Goal: Navigation & Orientation: Find specific page/section

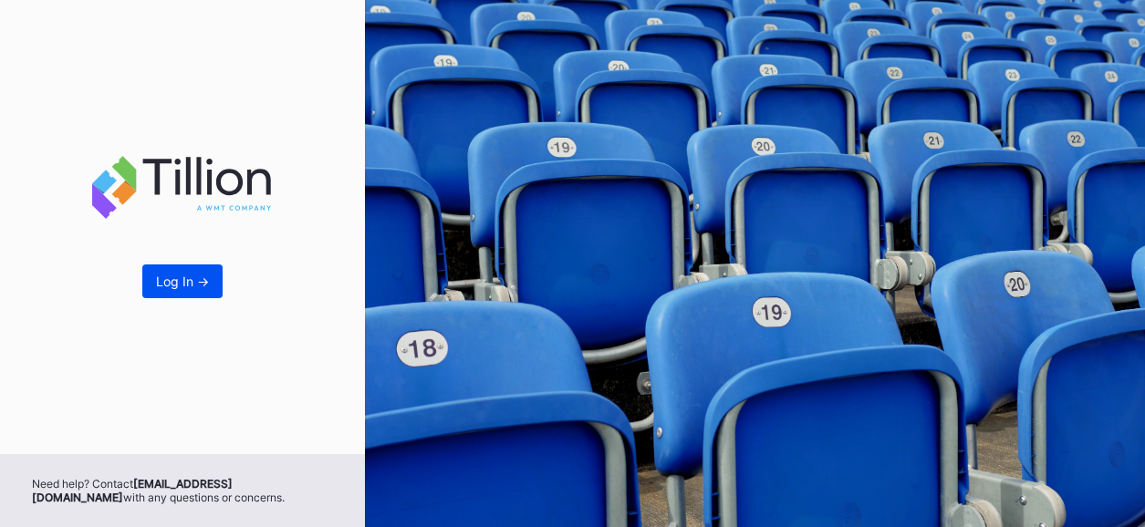
click at [154, 290] on button "Log In ->" at bounding box center [182, 282] width 80 height 34
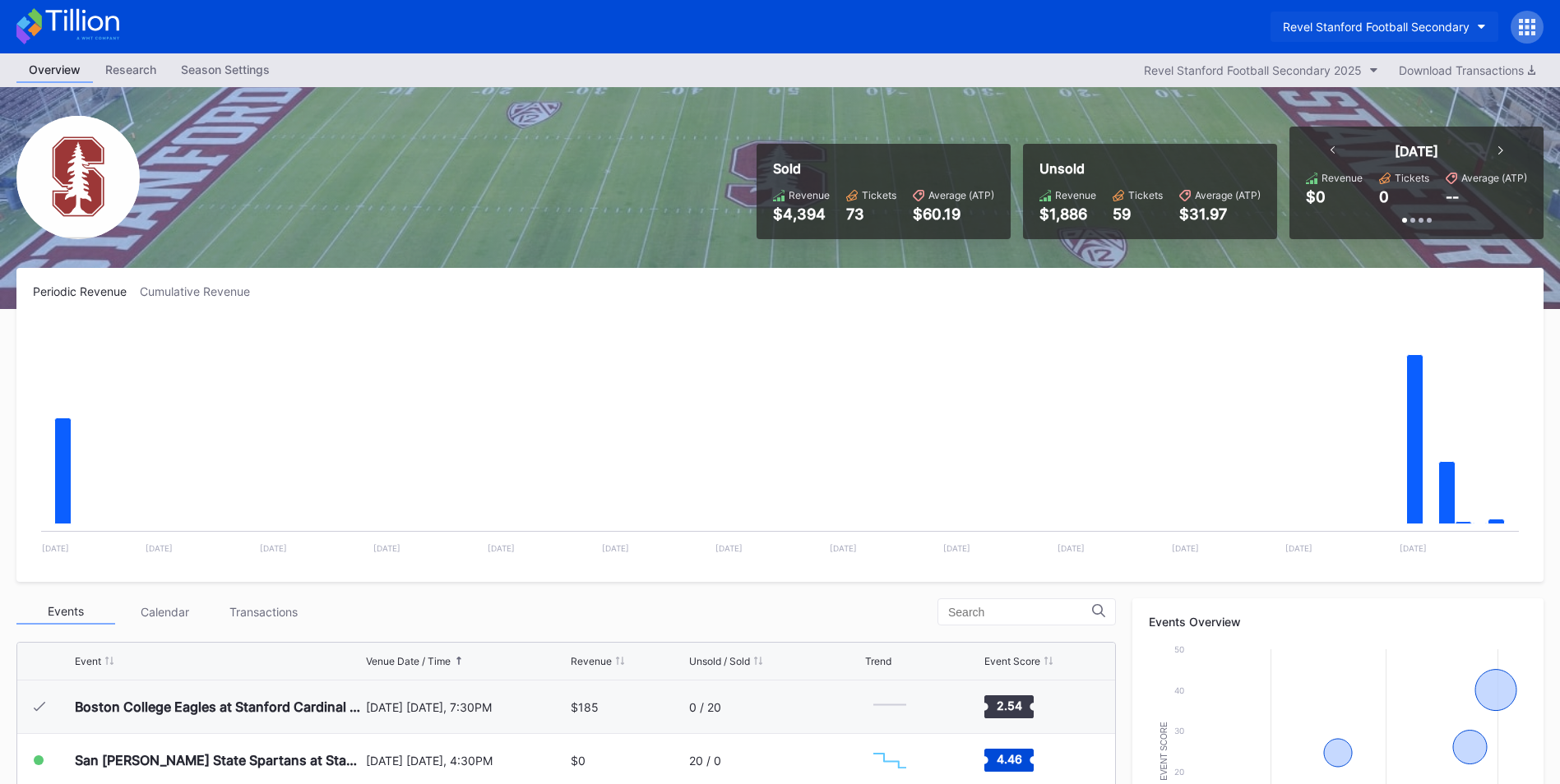
click at [1031, 23] on button "Revel Stanford Football Secondary" at bounding box center [1383, 27] width 228 height 31
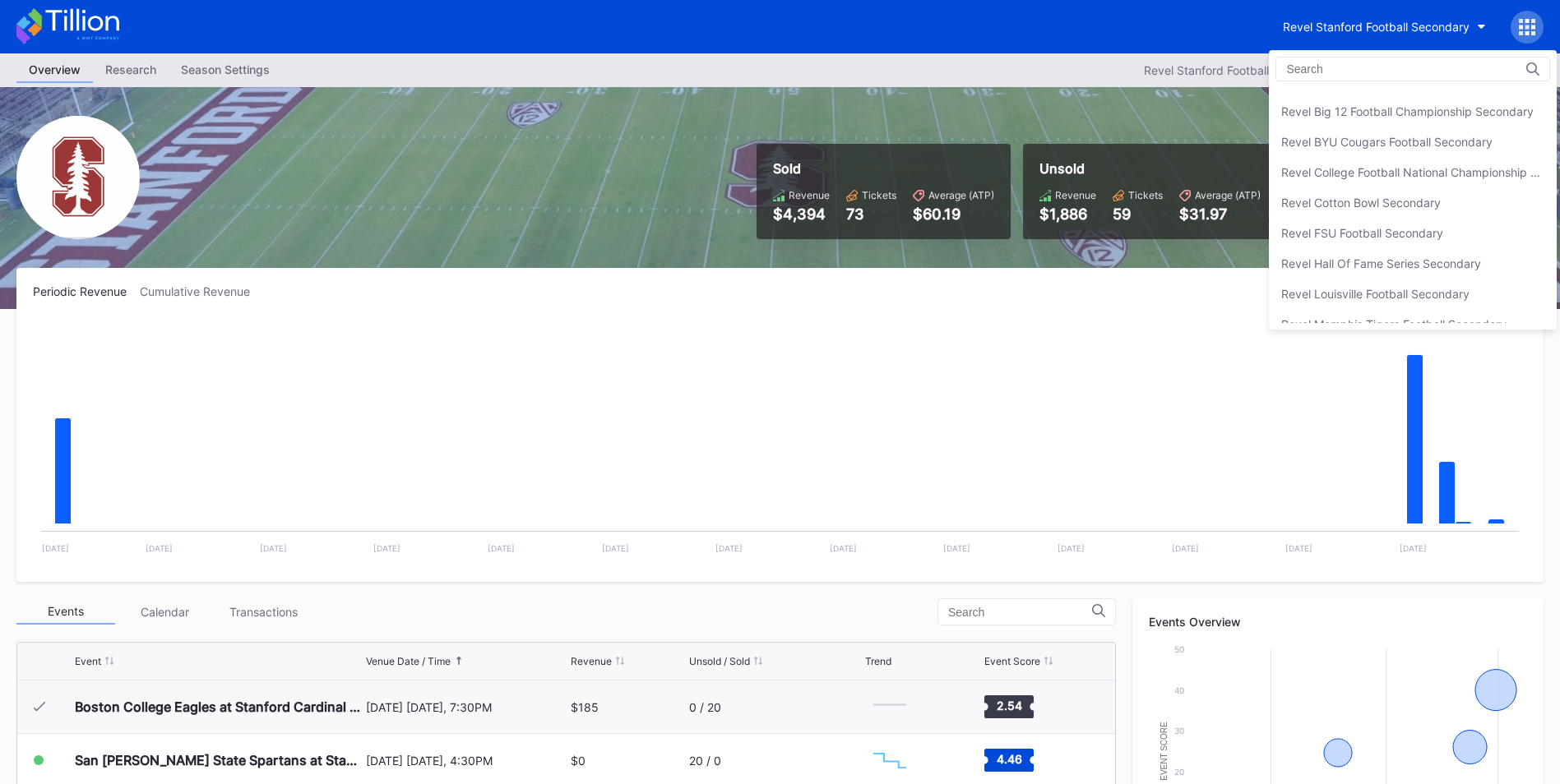
scroll to position [187, 0]
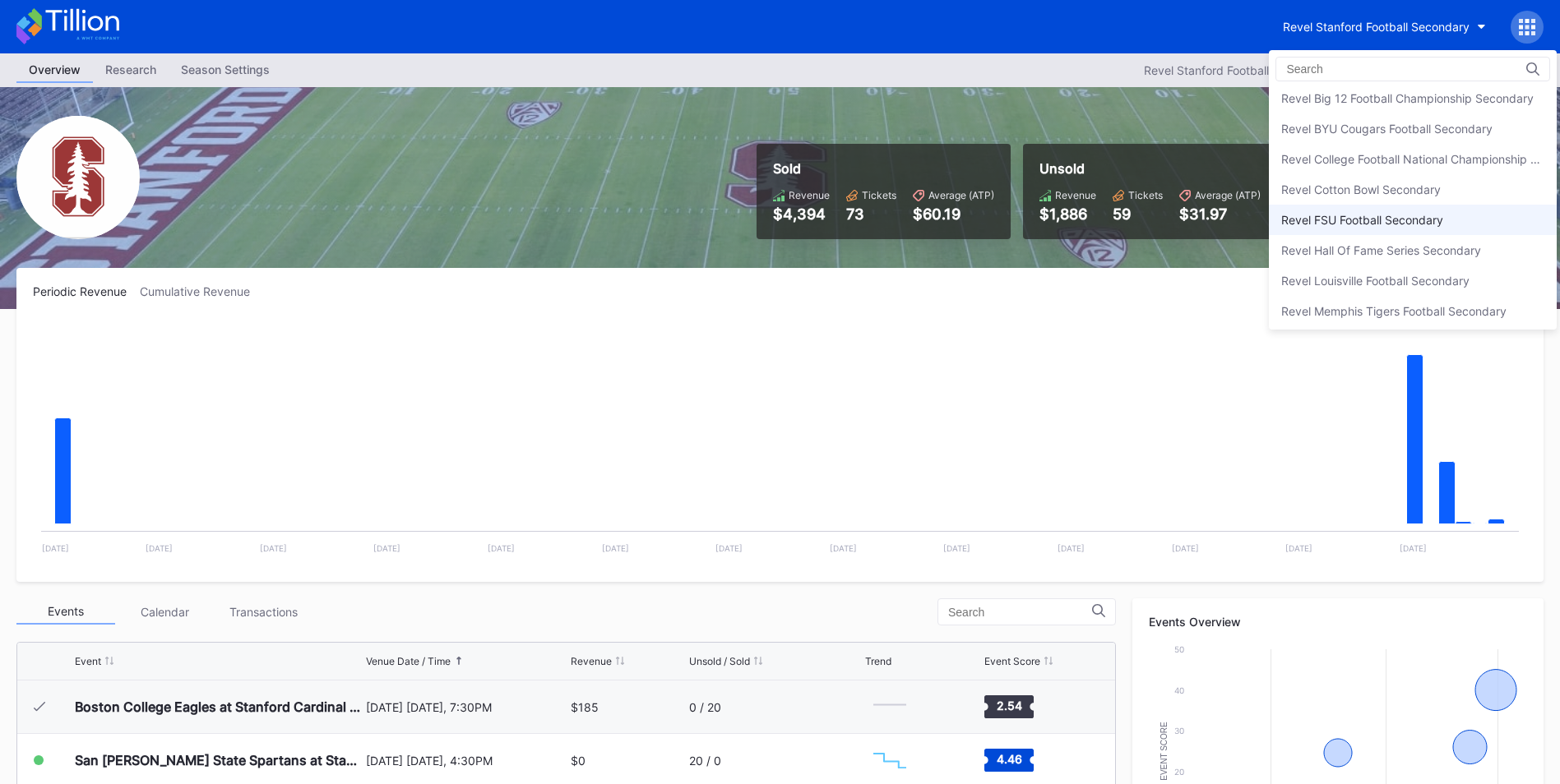
click at [1031, 221] on div "Revel FSU Football Secondary" at bounding box center [1362, 220] width 162 height 14
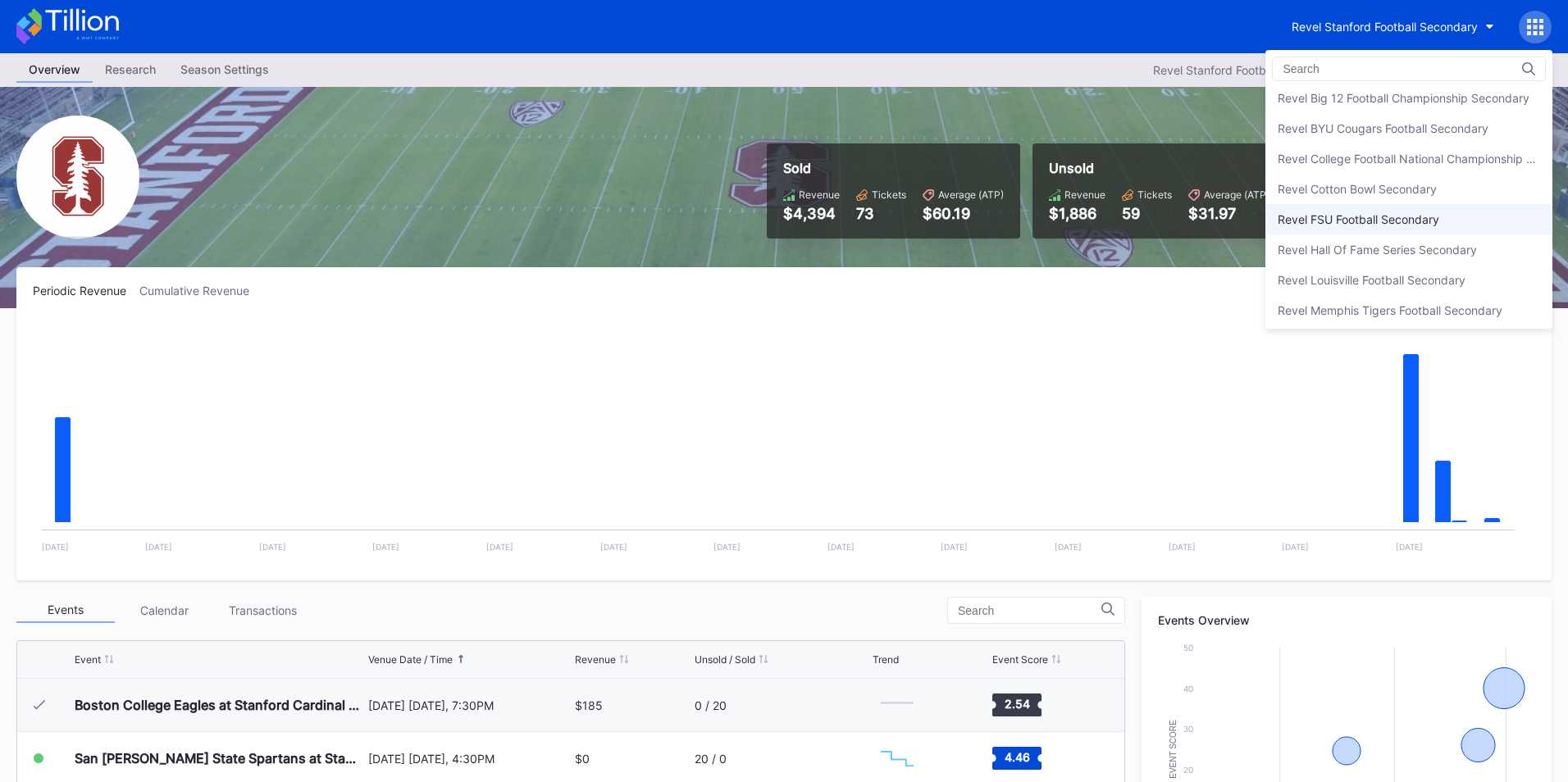
click at [1029, 220] on html "Revel Stanford Football Secondary Overview Research Season Settings Revel Stanf…" at bounding box center [784, 391] width 1568 height 782
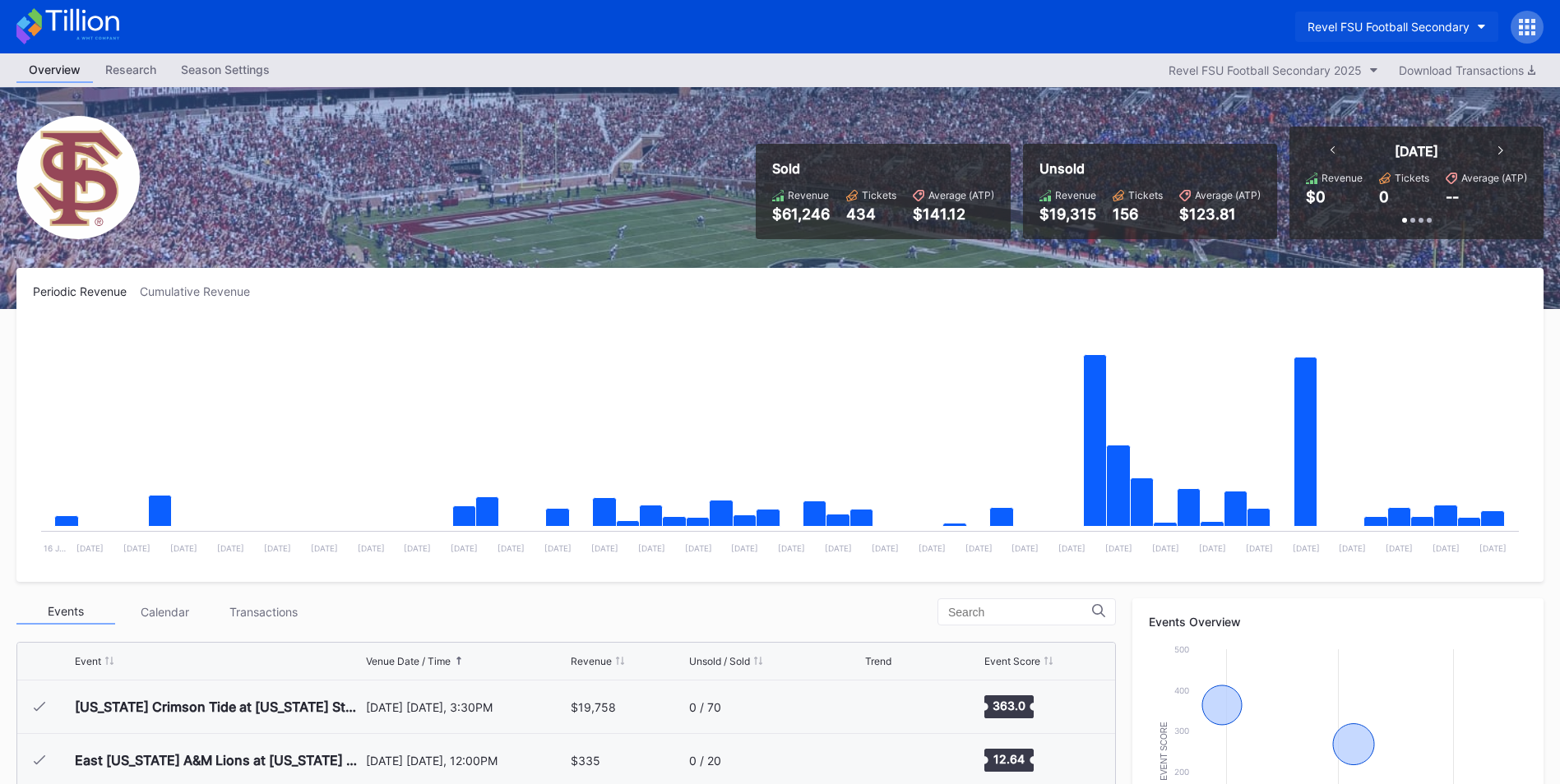
click at [1031, 24] on icon "button" at bounding box center [1481, 26] width 8 height 5
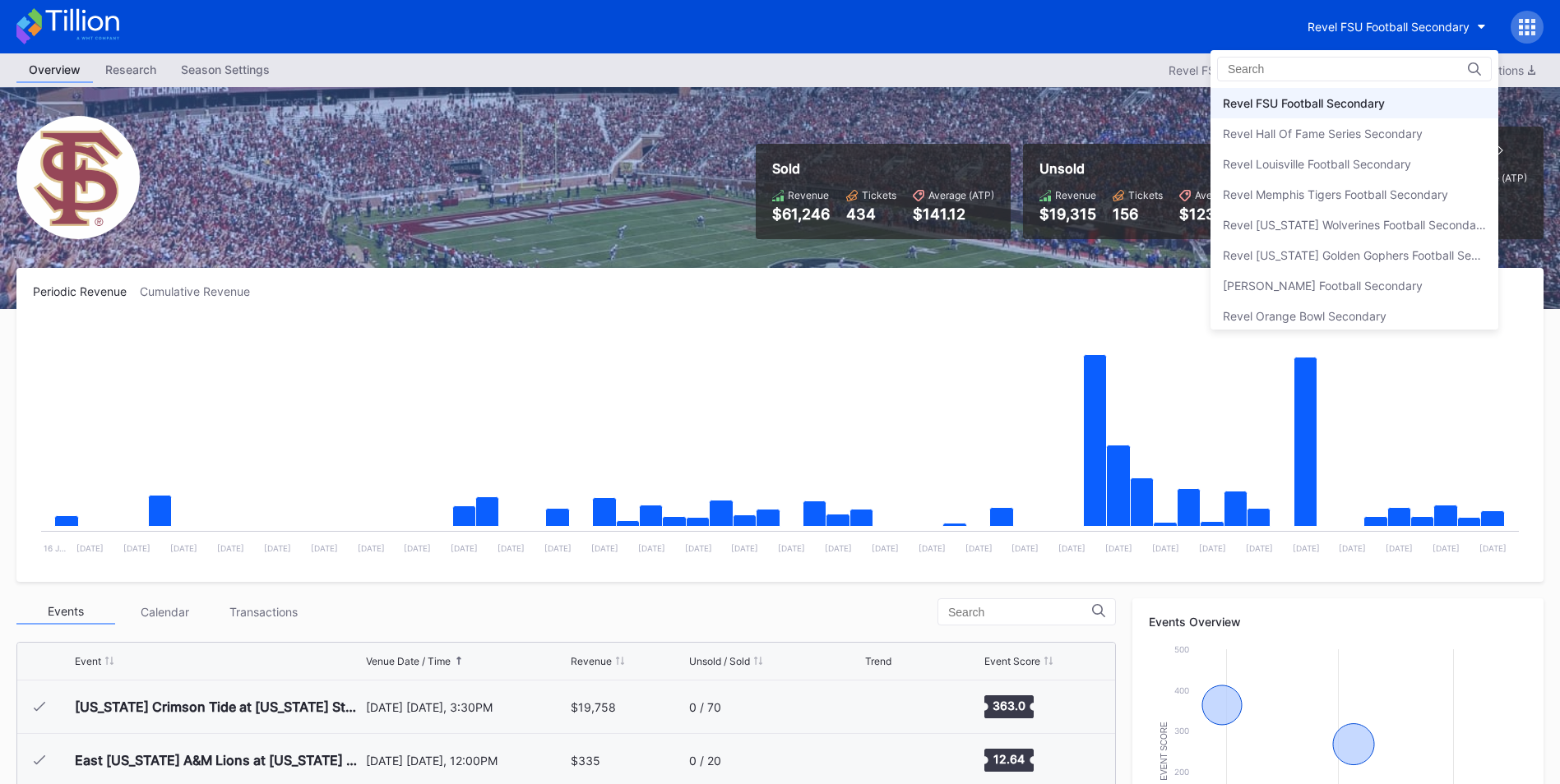
scroll to position [337, 0]
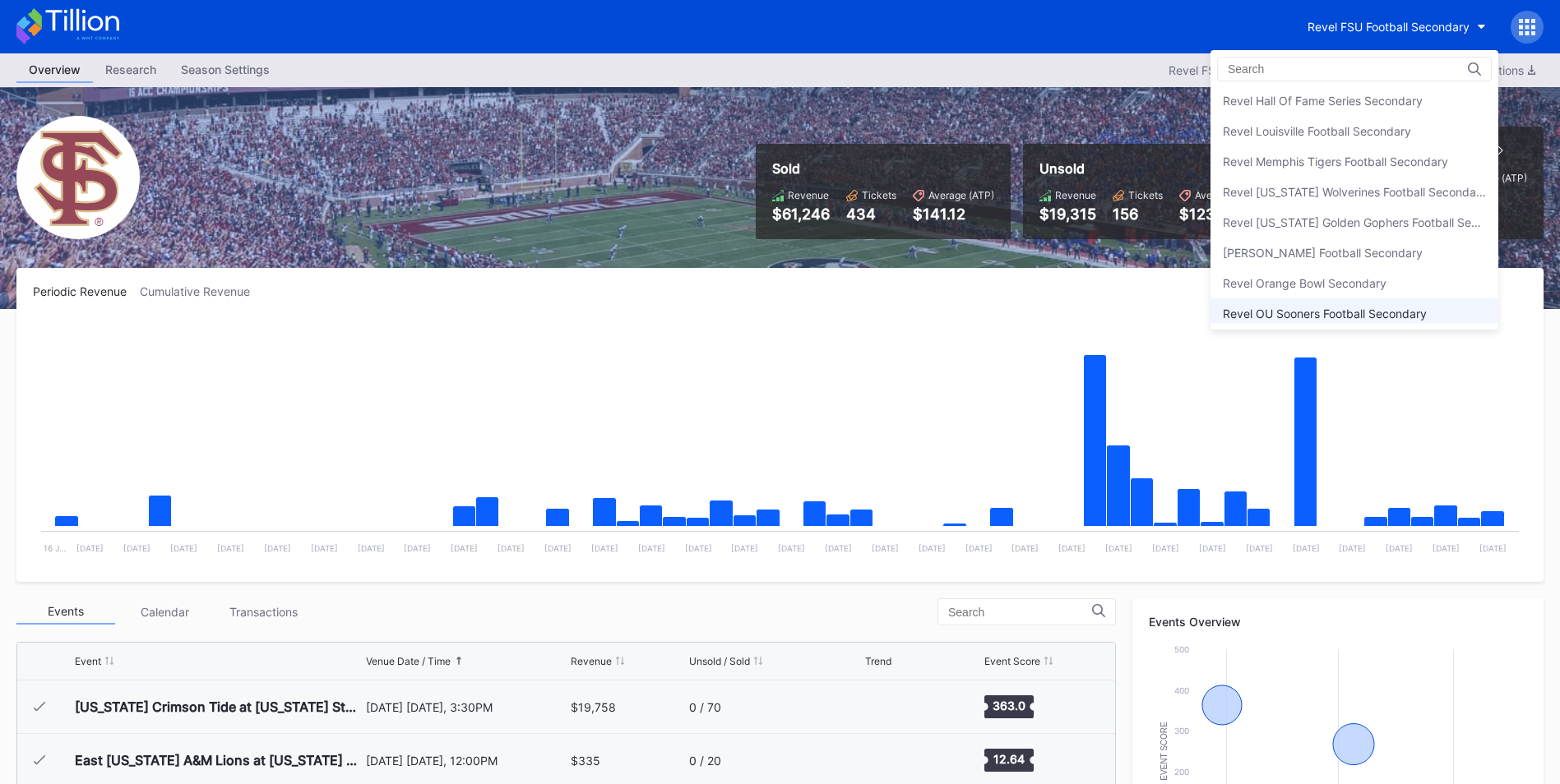
click at [1031, 305] on div "Revel OU Sooners Football Secondary" at bounding box center [1354, 314] width 287 height 31
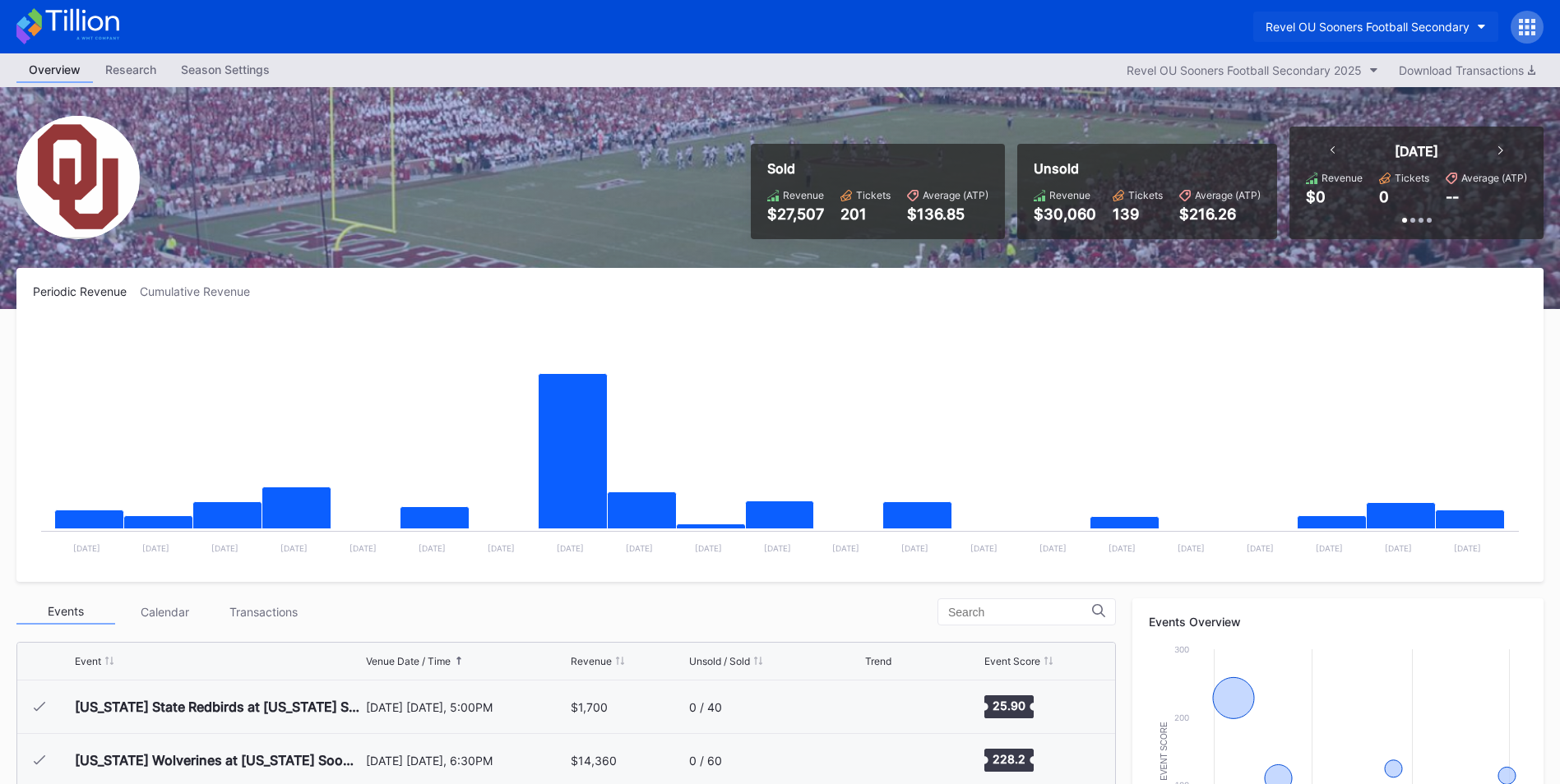
click at [1031, 26] on icon "button" at bounding box center [1481, 26] width 8 height 5
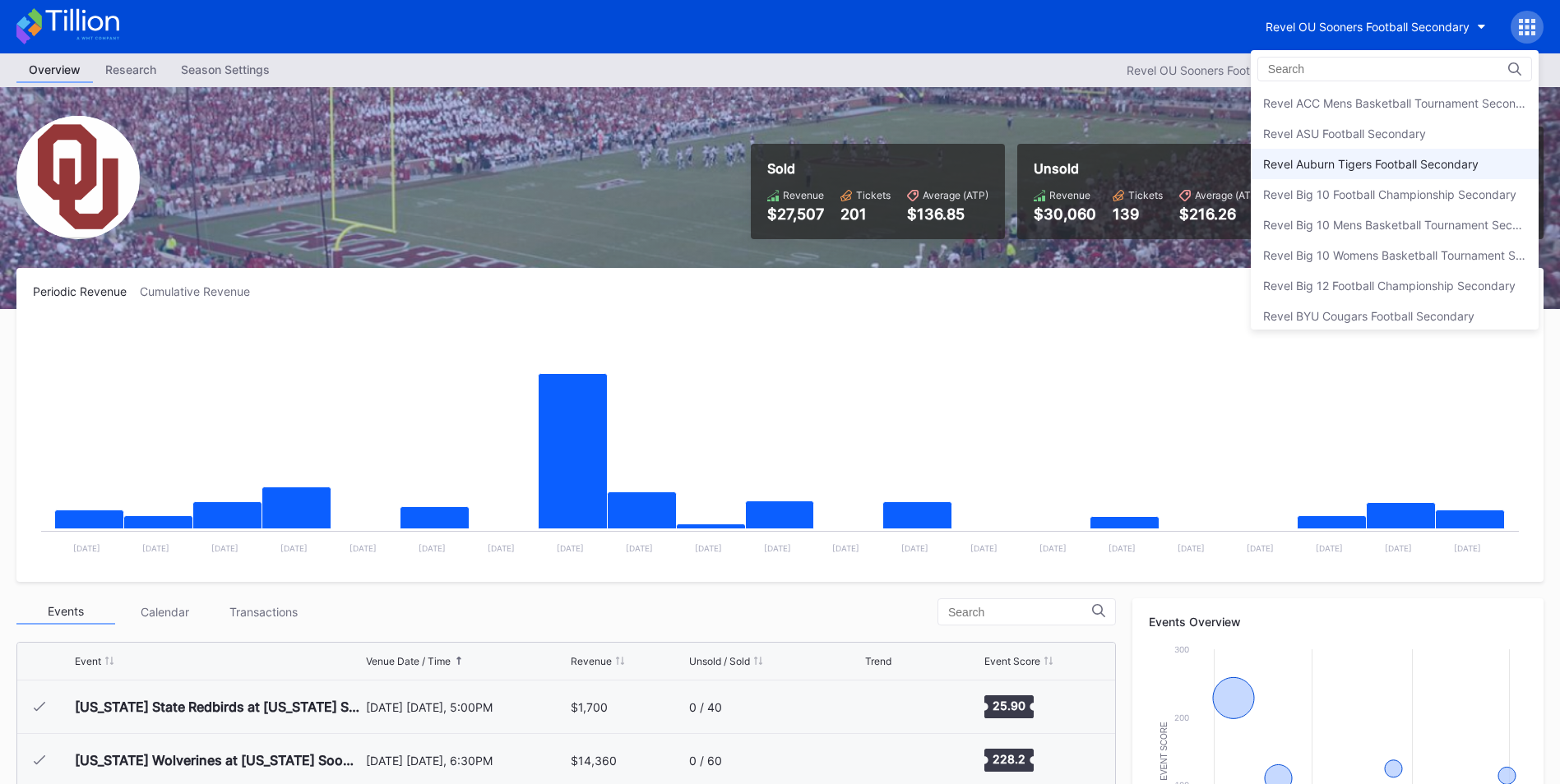
click at [1031, 164] on div "Revel Auburn Tigers Football Secondary" at bounding box center [1370, 164] width 215 height 14
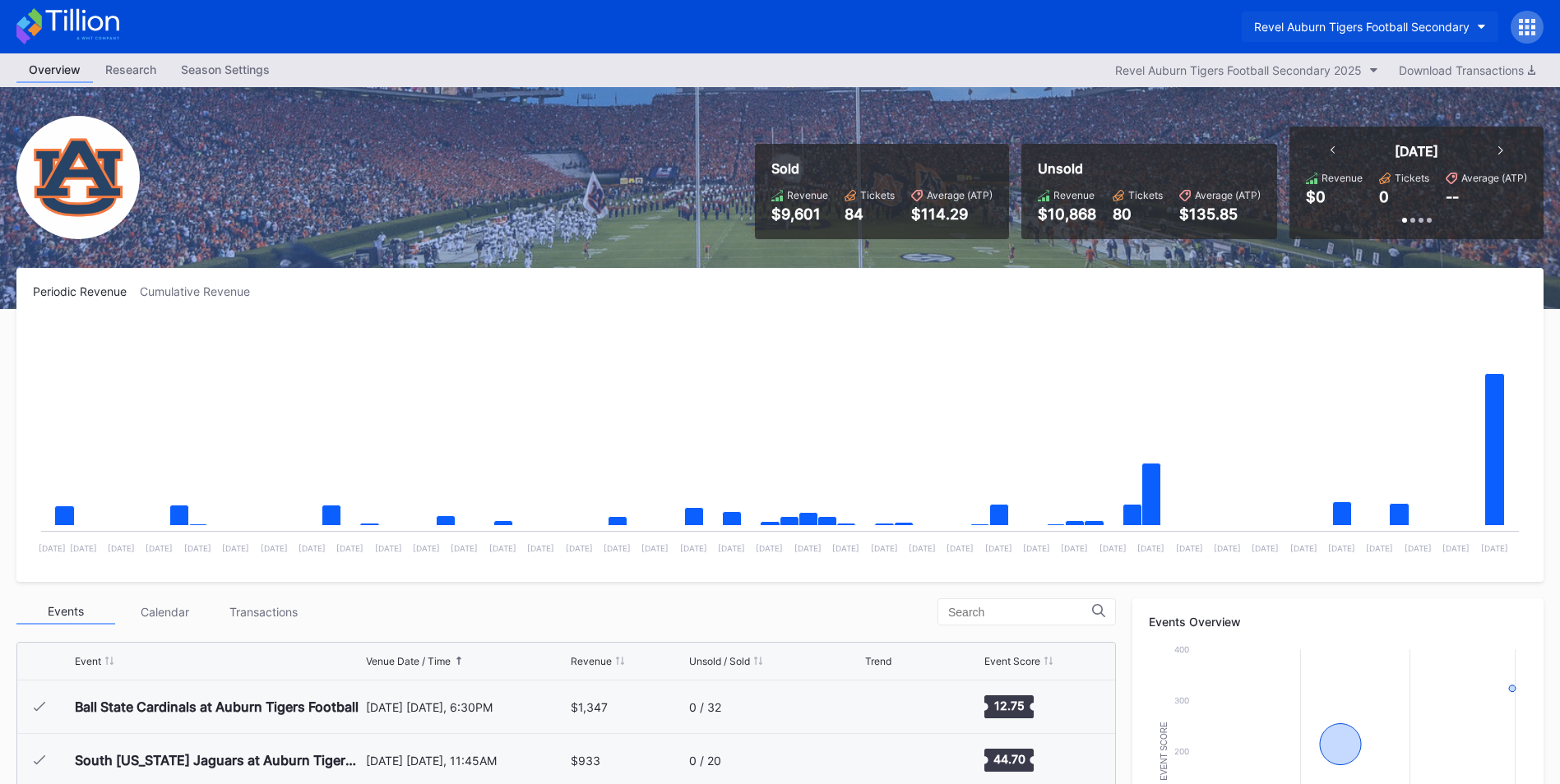
click at [1031, 23] on button "Revel Auburn Tigers Football Secondary" at bounding box center [1370, 27] width 257 height 31
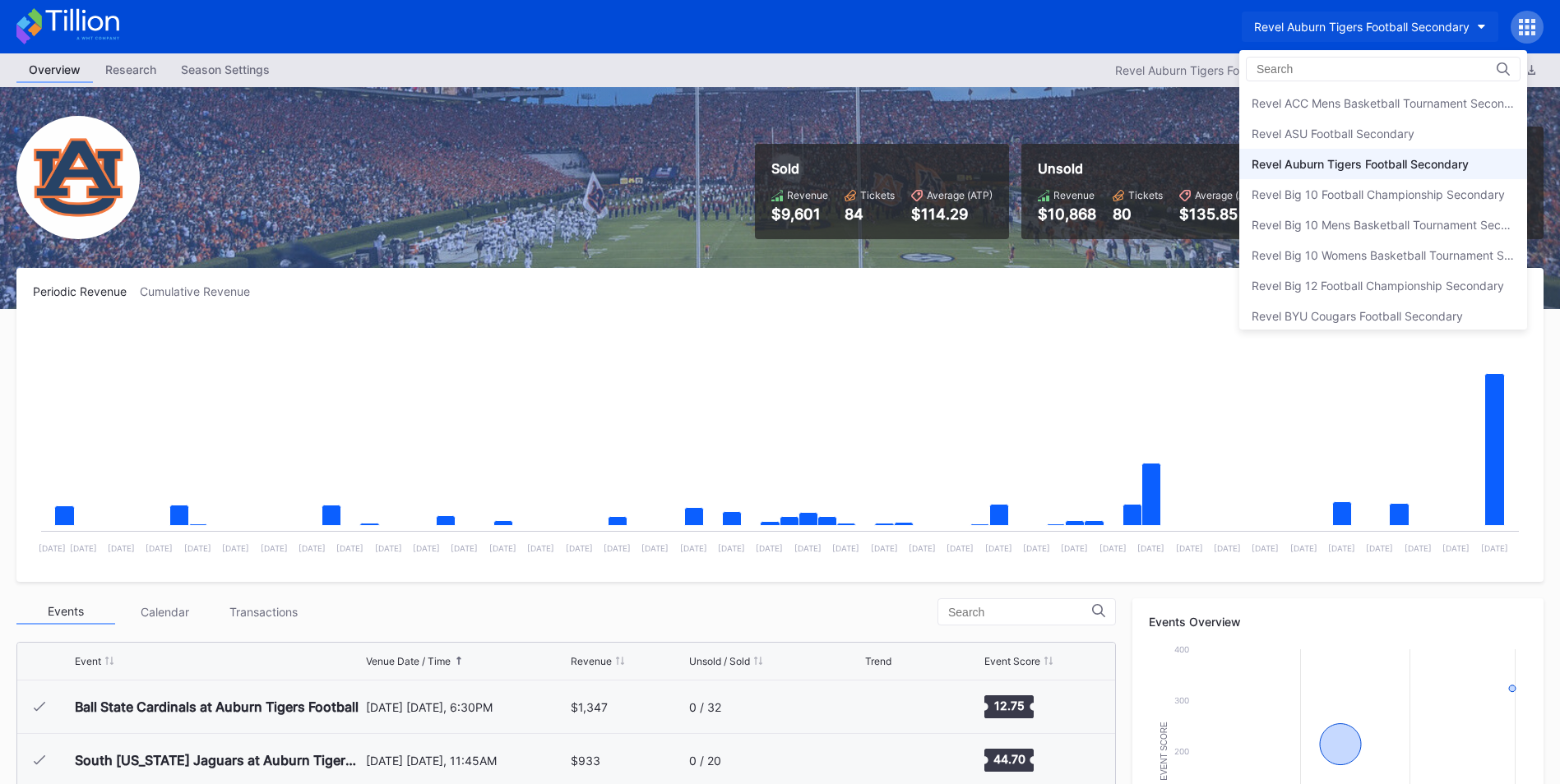
scroll to position [61, 0]
